Goal: Information Seeking & Learning: Find specific fact

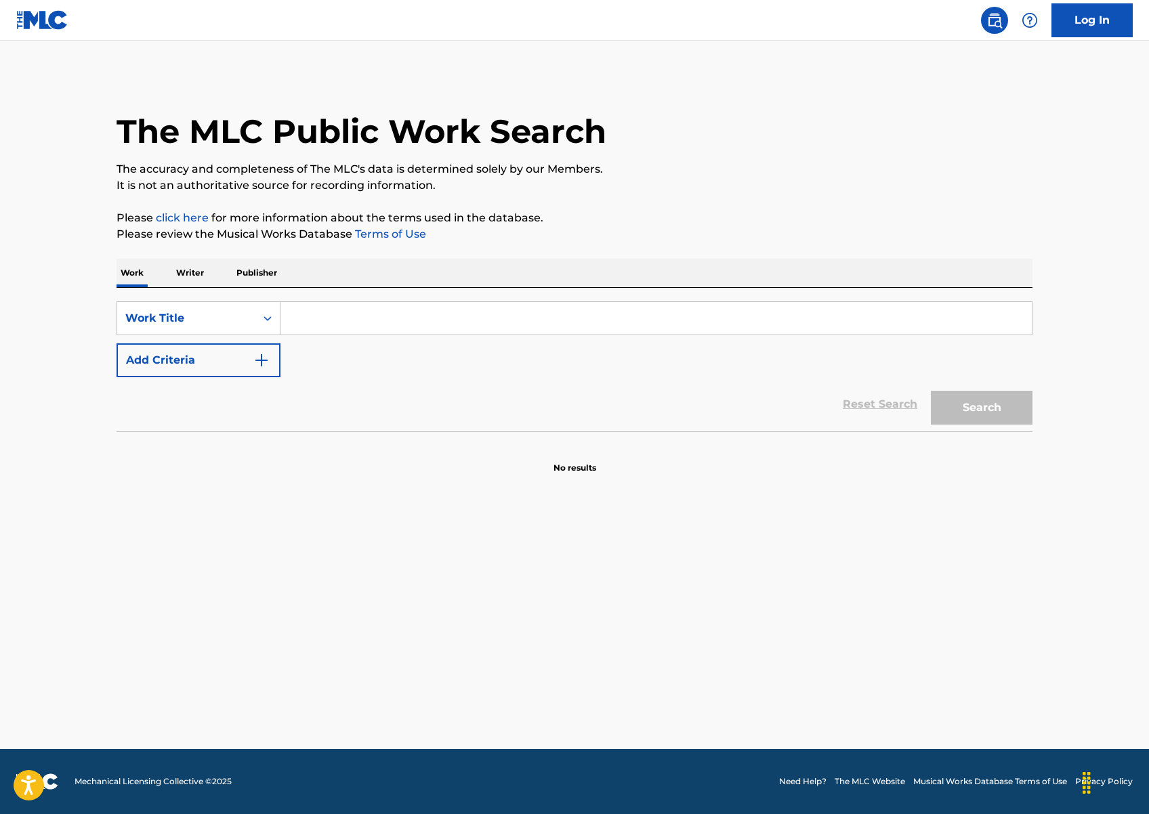
click at [200, 279] on p "Writer" at bounding box center [190, 273] width 36 height 28
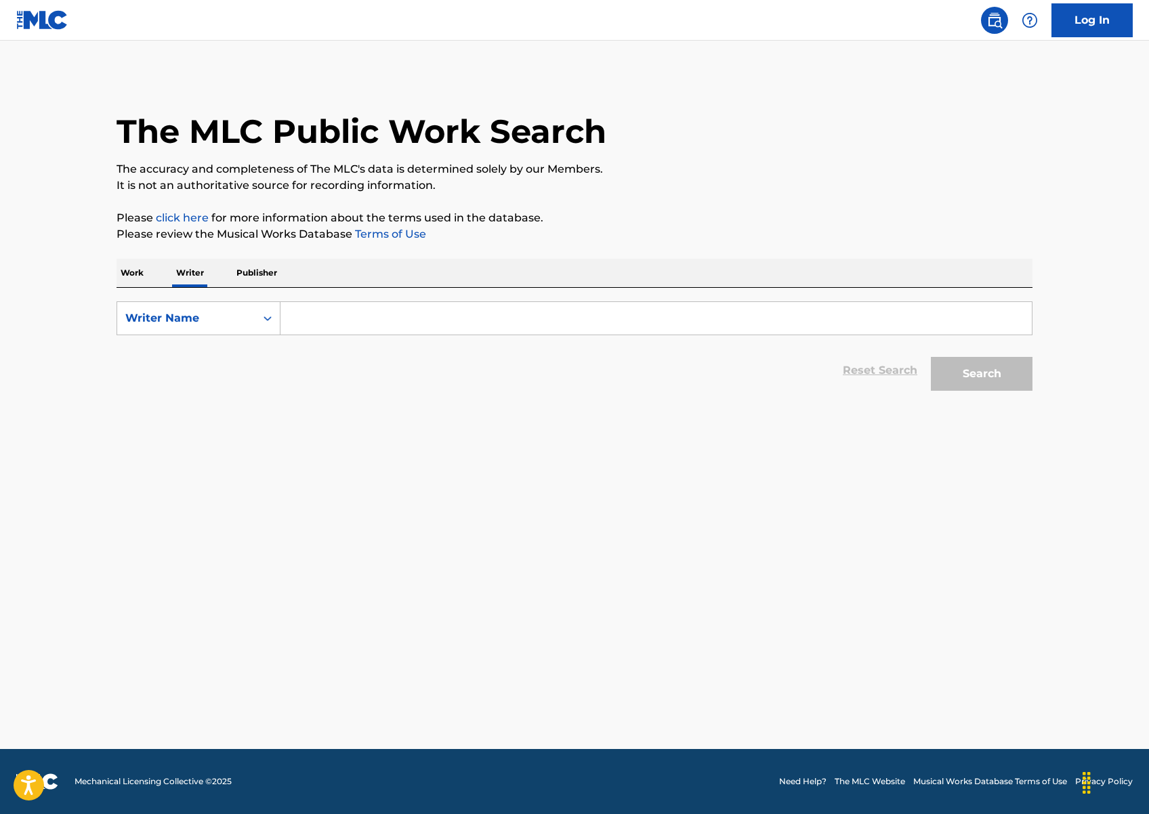
click at [369, 326] on input "Search Form" at bounding box center [656, 318] width 751 height 33
paste input "Fousheé Birth name Britanny Fousheé Born Bridgewater, New Jersey, U.S. Genres R…"
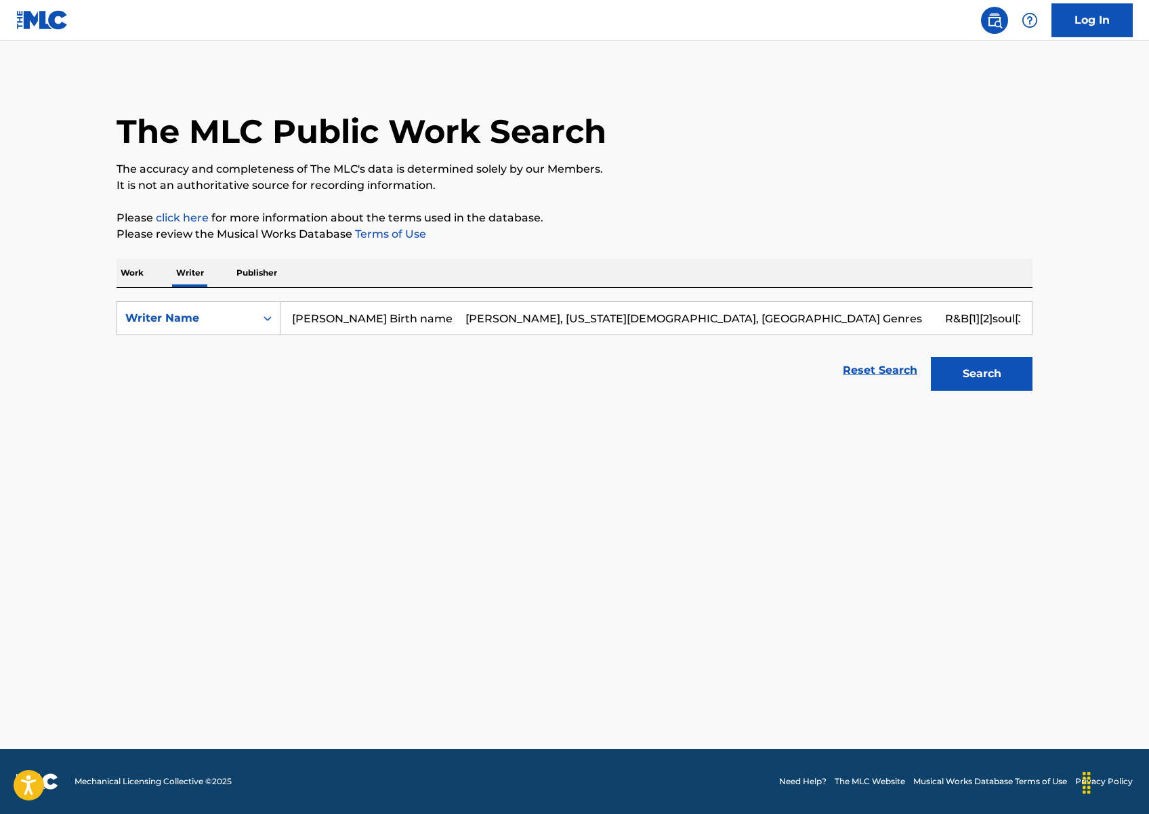
paste input "[PERSON_NAME]"
type input "[PERSON_NAME]"
click at [967, 376] on button "Search" at bounding box center [982, 374] width 102 height 34
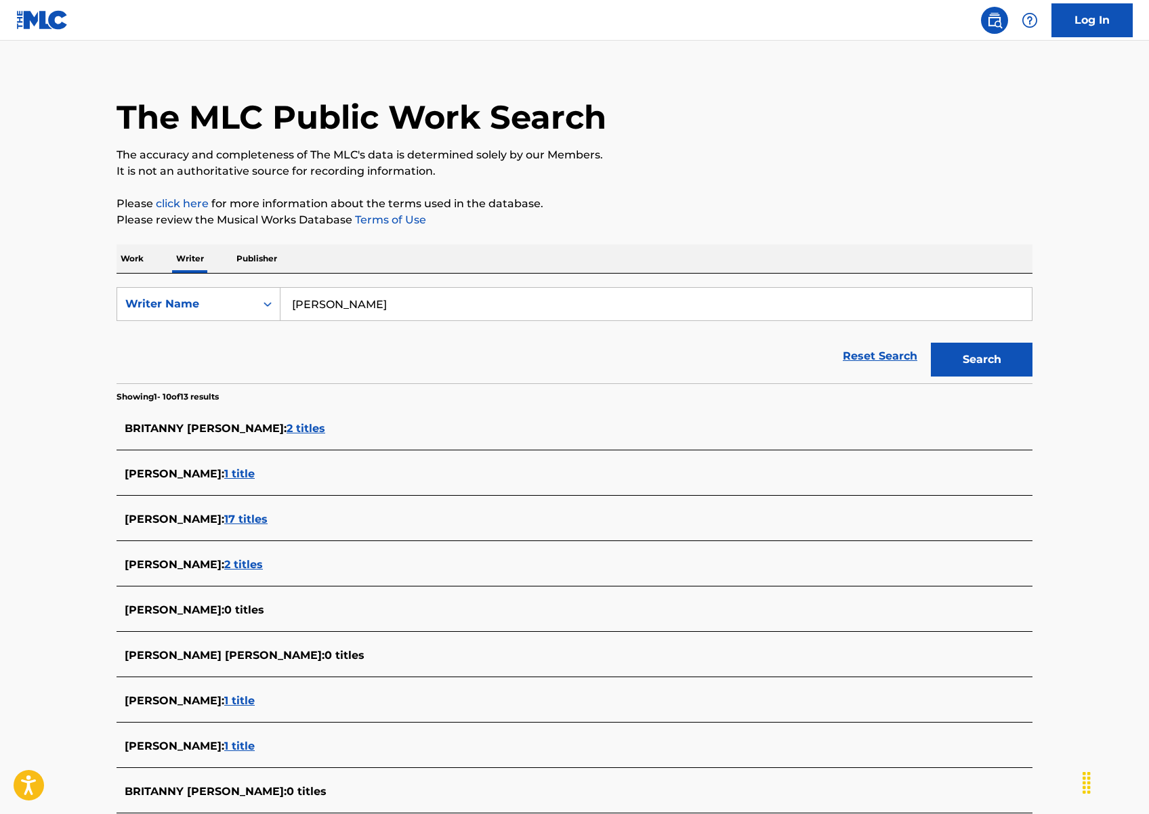
scroll to position [60, 0]
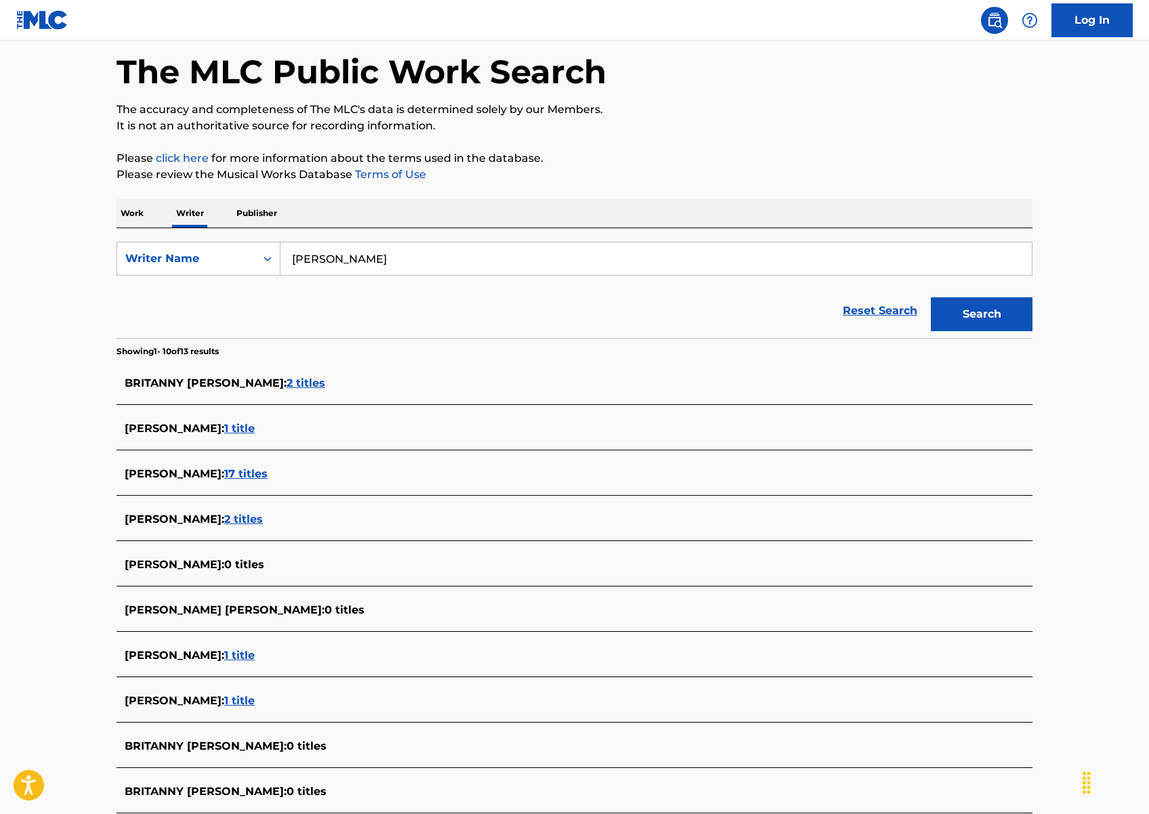
click at [253, 653] on span "1 title" at bounding box center [239, 655] width 30 height 13
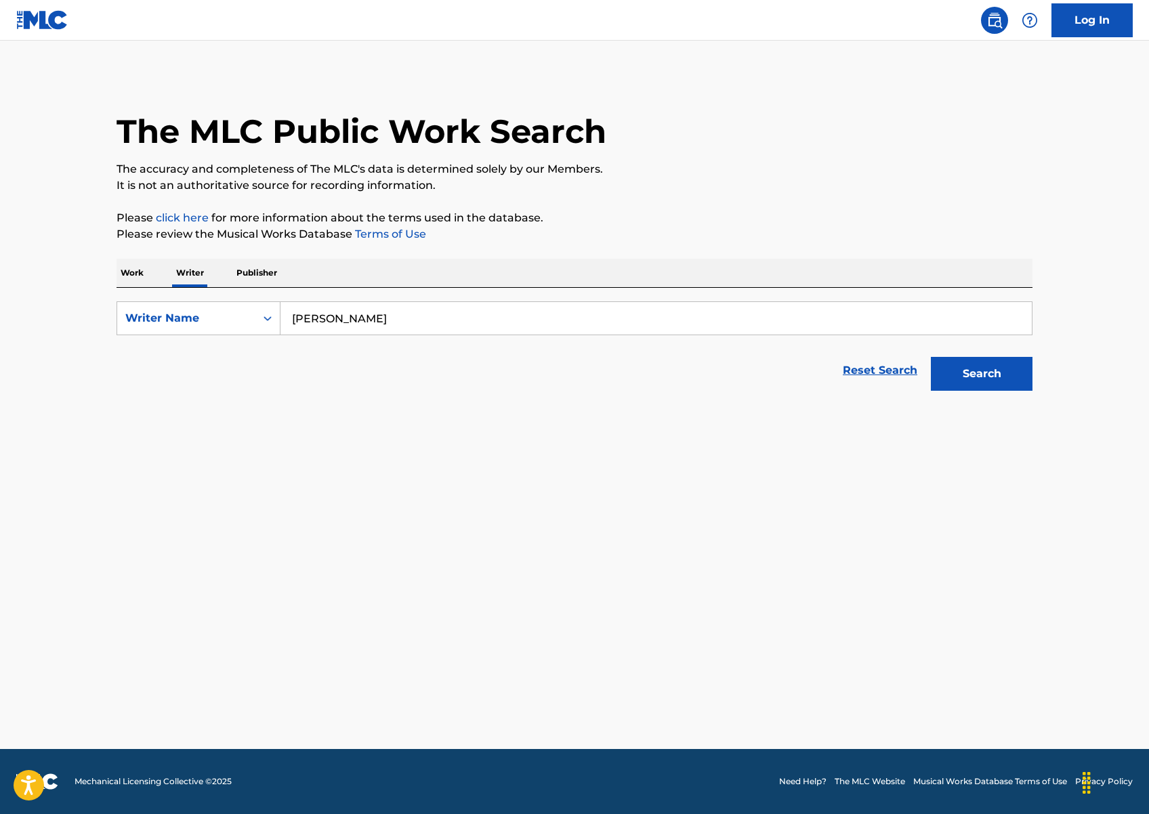
scroll to position [0, 0]
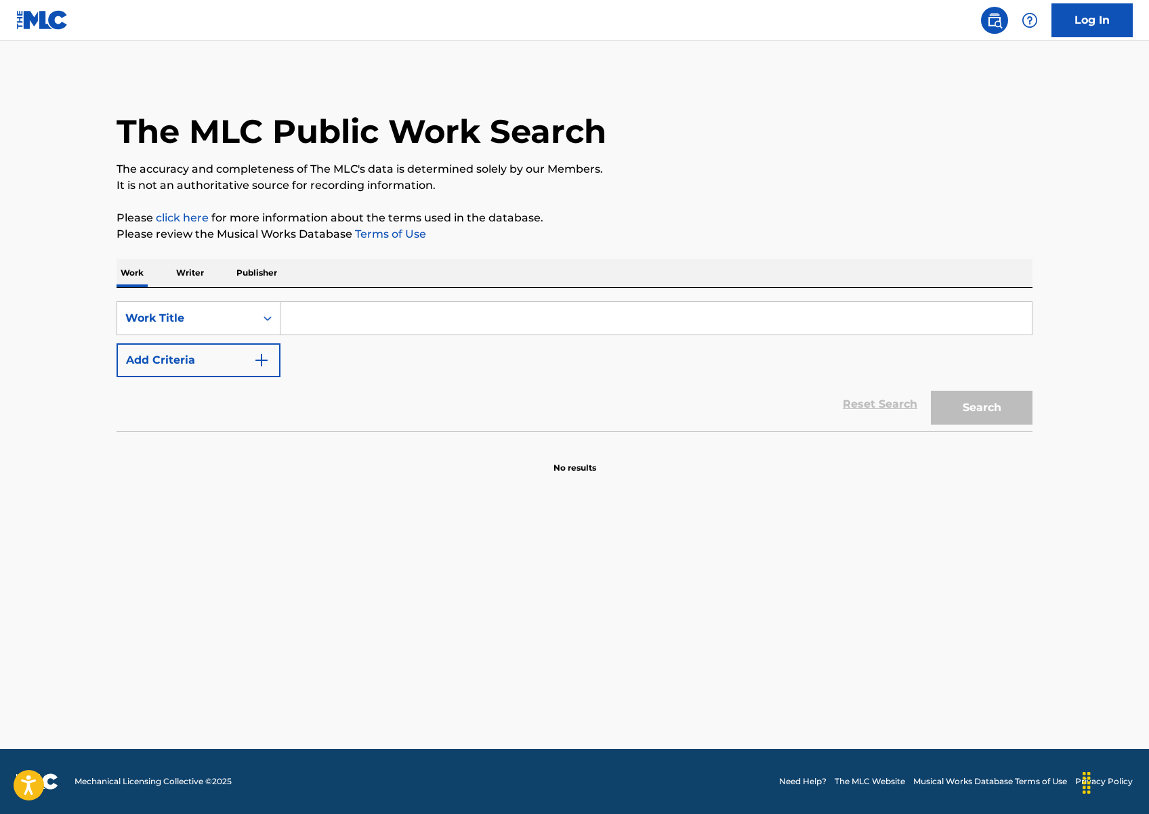
click at [194, 274] on p "Writer" at bounding box center [190, 273] width 36 height 28
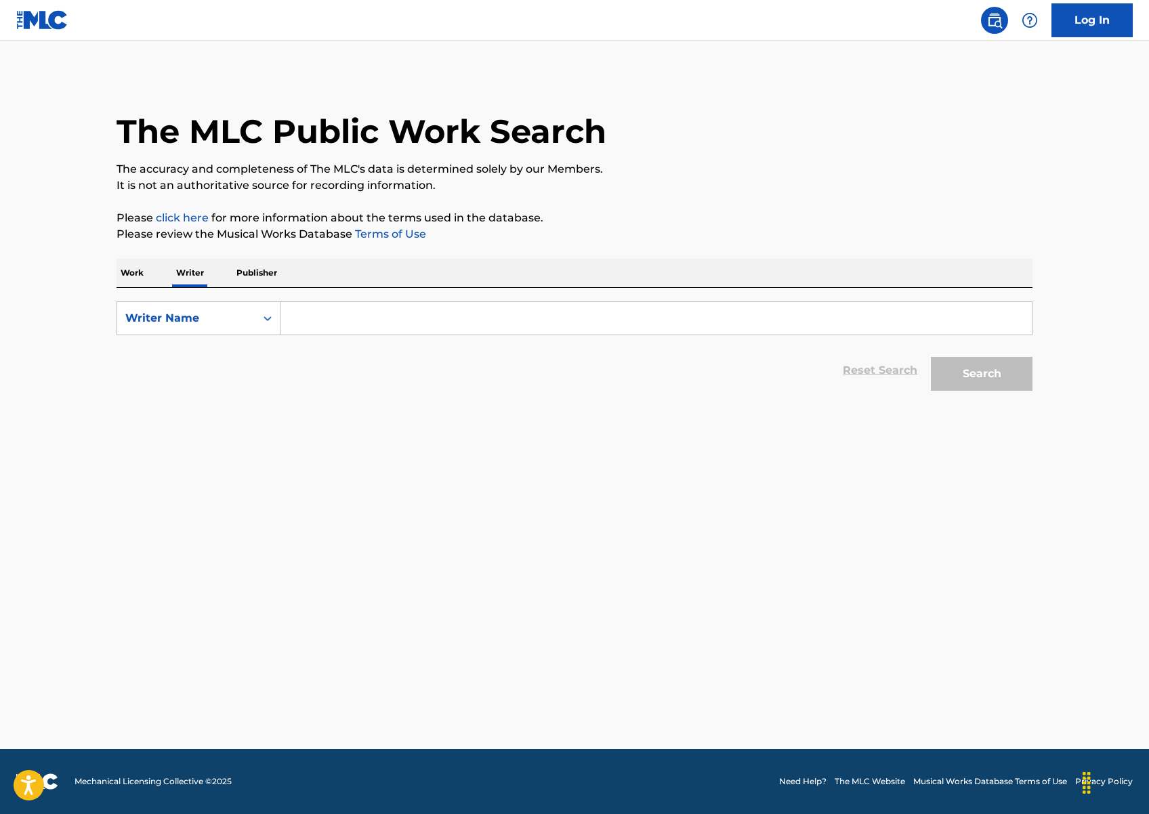
click at [399, 314] on input "Search Form" at bounding box center [656, 318] width 751 height 33
paste input "[PERSON_NAME]"
click at [955, 365] on button "Search" at bounding box center [982, 374] width 102 height 34
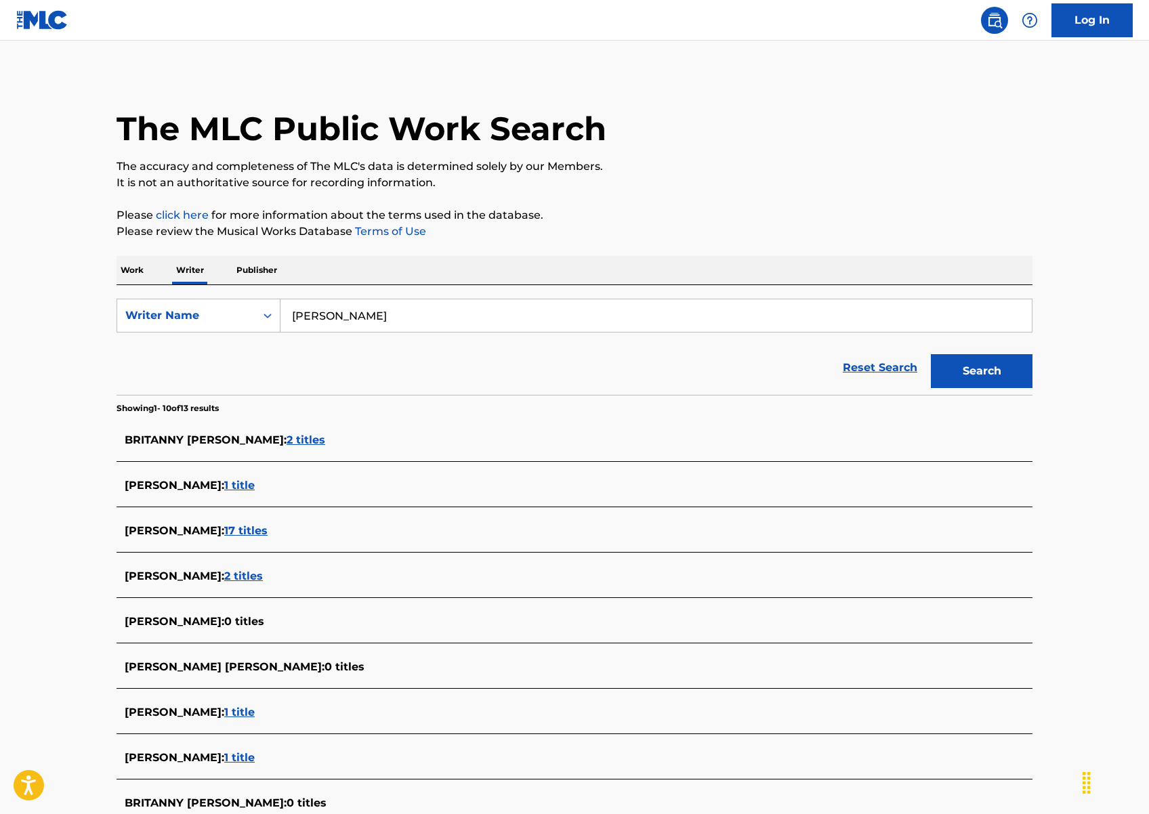
scroll to position [201, 0]
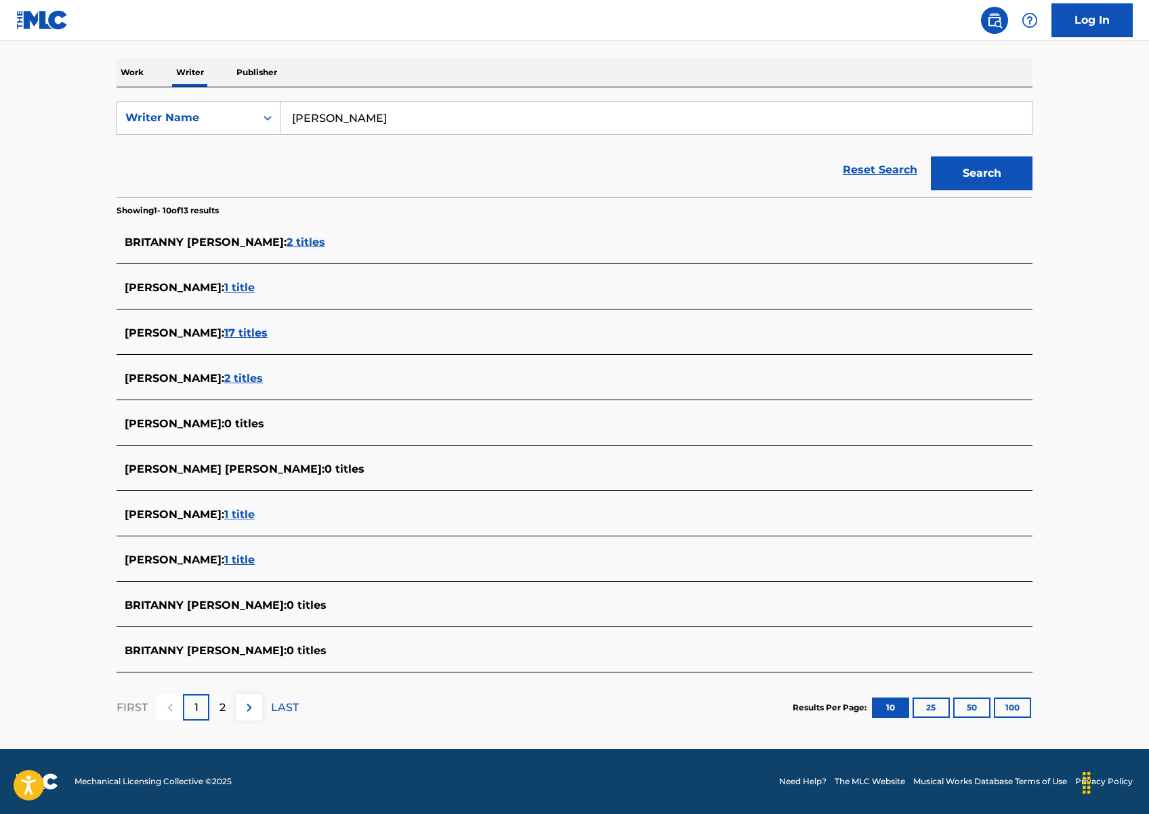
click at [945, 703] on button "25" at bounding box center [931, 708] width 37 height 20
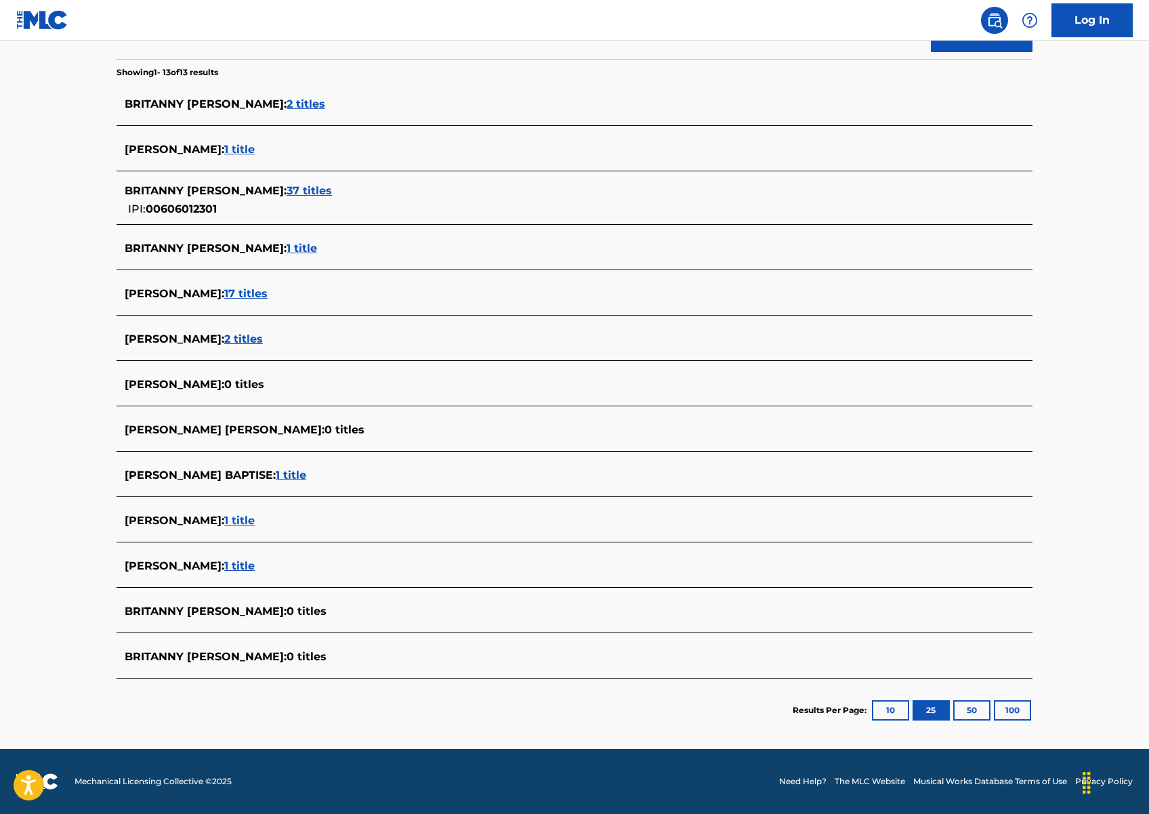
scroll to position [0, 0]
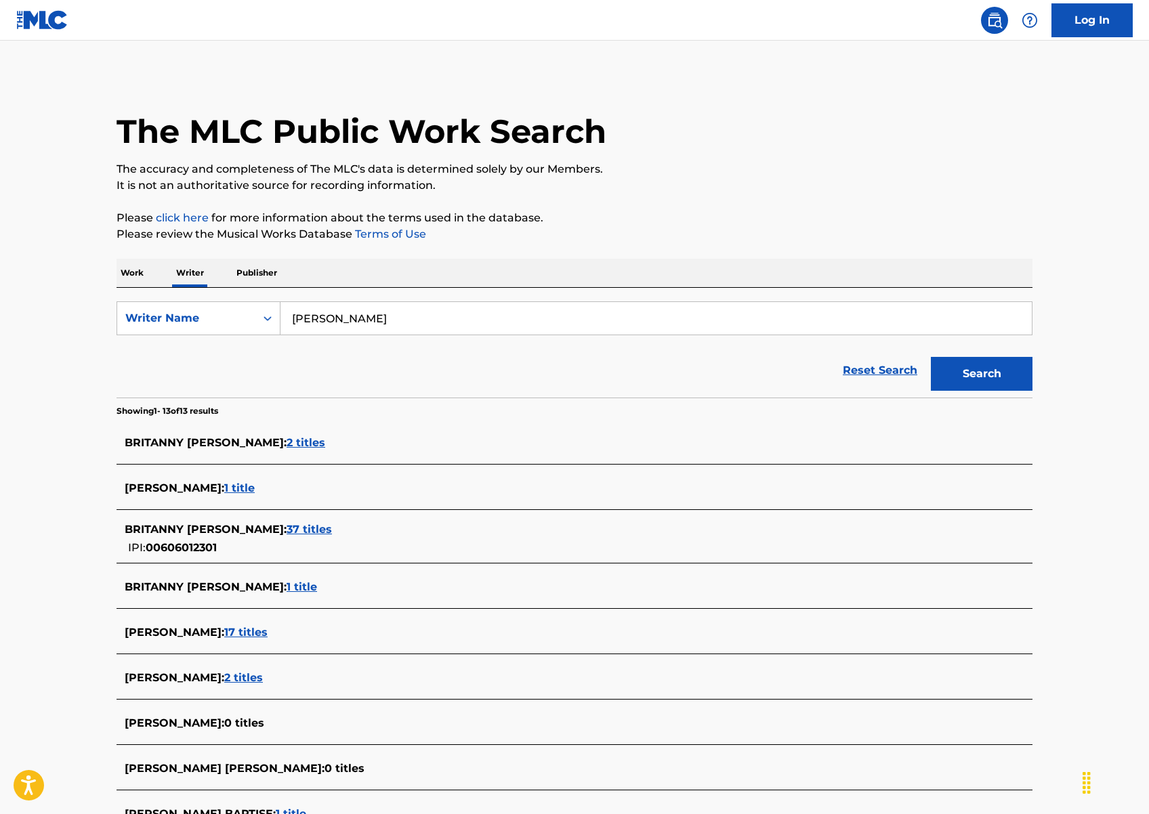
drag, startPoint x: 402, startPoint y: 318, endPoint x: 337, endPoint y: 287, distance: 72.4
click at [338, 288] on div "SearchWithCriteria2338564f-5256-4802-85ef-a52620f00f42 Writer Name [PERSON_NAME…" at bounding box center [575, 343] width 916 height 110
paste input "Search Form"
type input "[PERSON_NAME]"
click at [988, 381] on button "Search" at bounding box center [982, 374] width 102 height 34
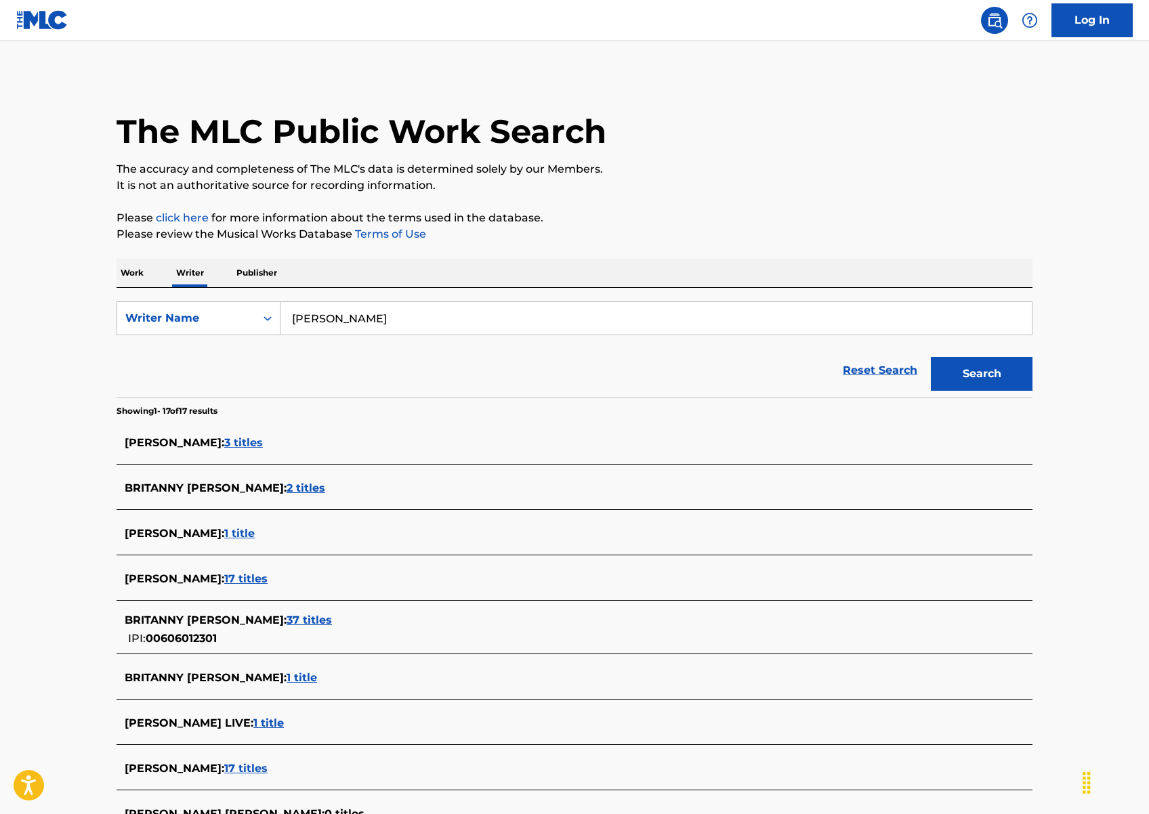
click at [262, 575] on span "17 titles" at bounding box center [245, 579] width 43 height 13
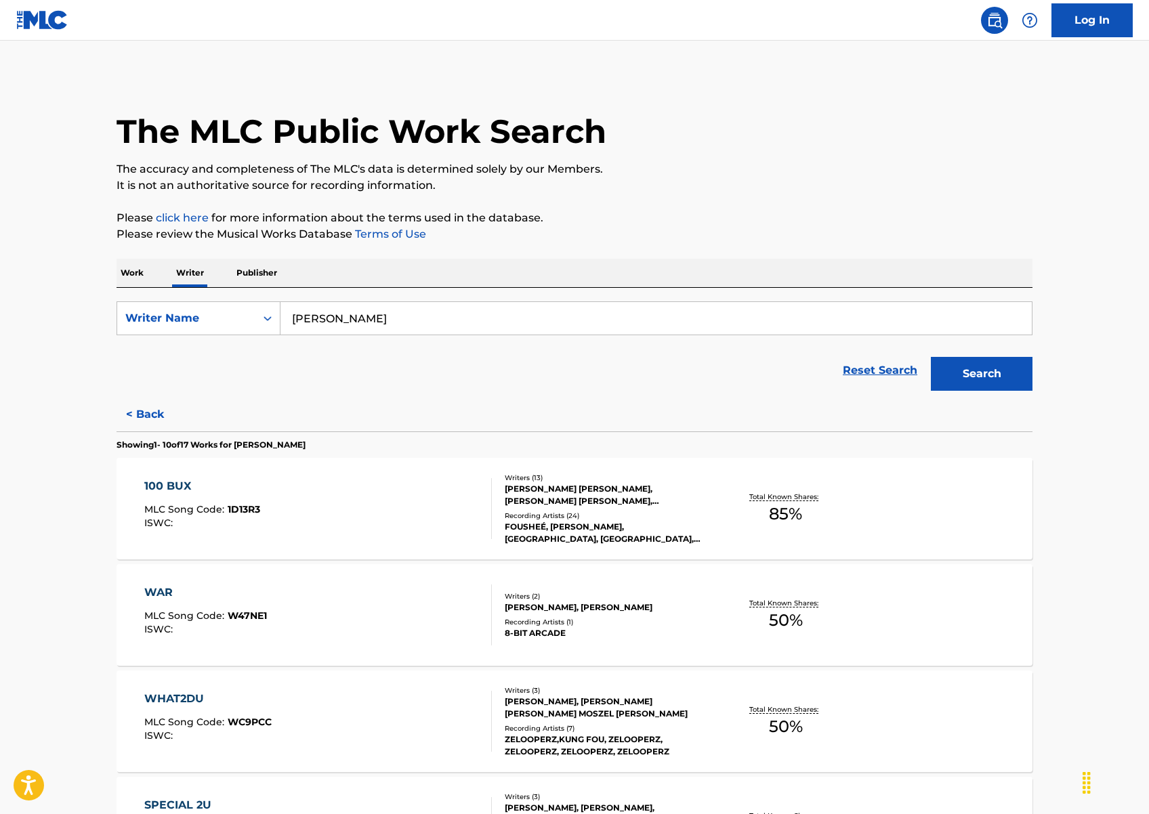
click at [584, 499] on div "[PERSON_NAME] [PERSON_NAME], [PERSON_NAME] [PERSON_NAME], [PERSON_NAME], [PERSO…" at bounding box center [607, 495] width 205 height 24
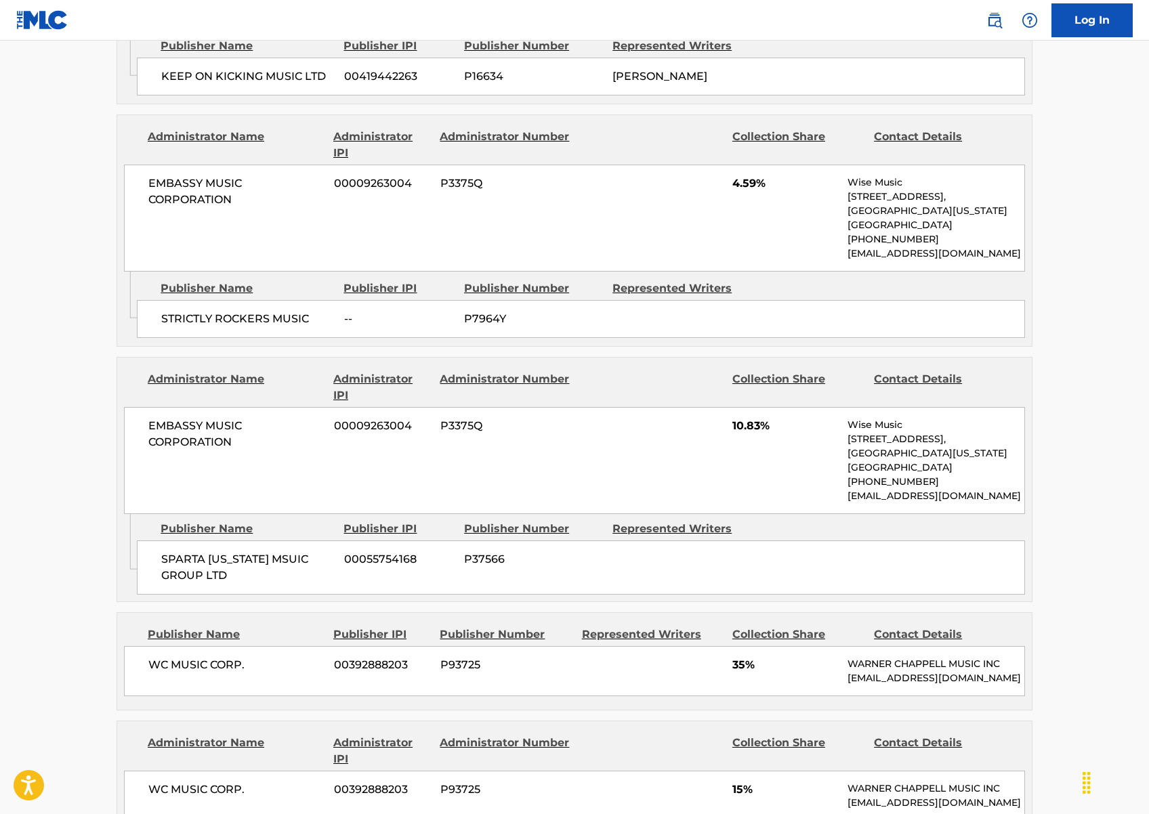
scroll to position [2037, 0]
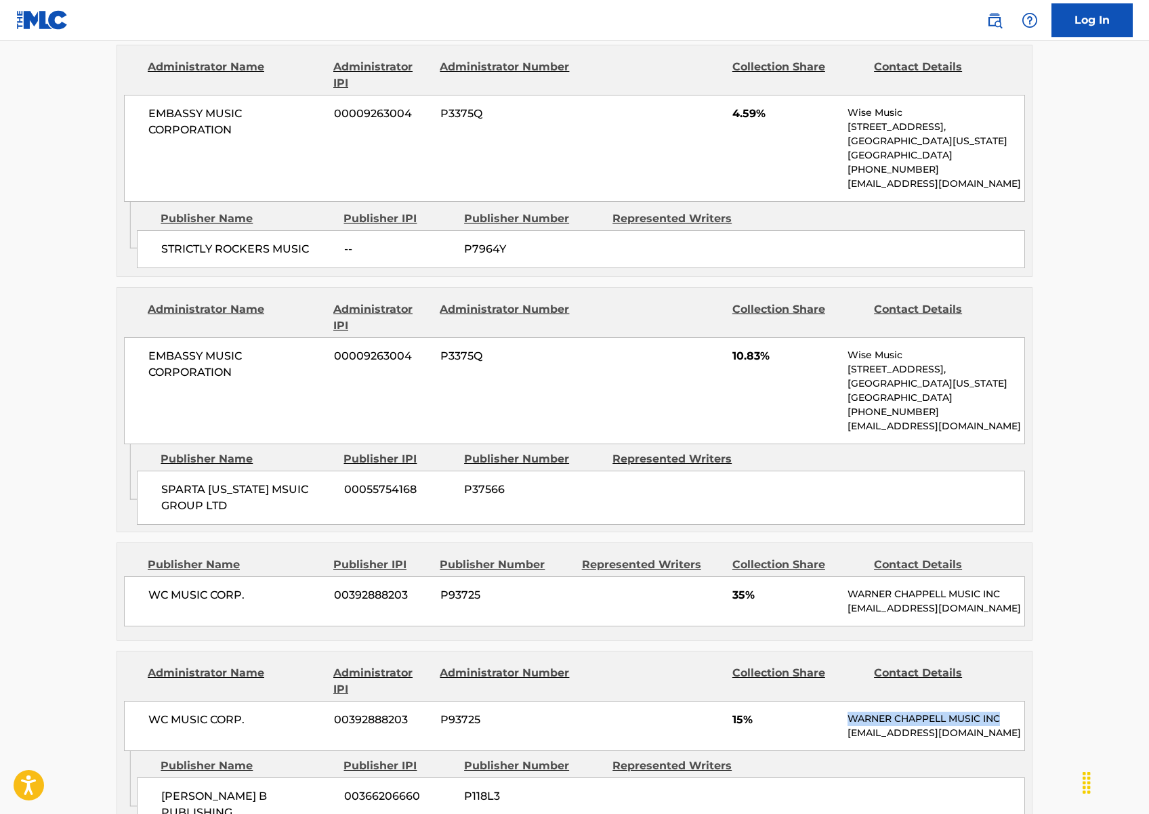
drag, startPoint x: 851, startPoint y: 597, endPoint x: 1006, endPoint y: 600, distance: 155.2
click at [1006, 712] on p "WARNER CHAPPELL MUSIC INC" at bounding box center [936, 719] width 177 height 14
copy p "WARNER CHAPPELL MUSIC INC"
